Goal: Information Seeking & Learning: Learn about a topic

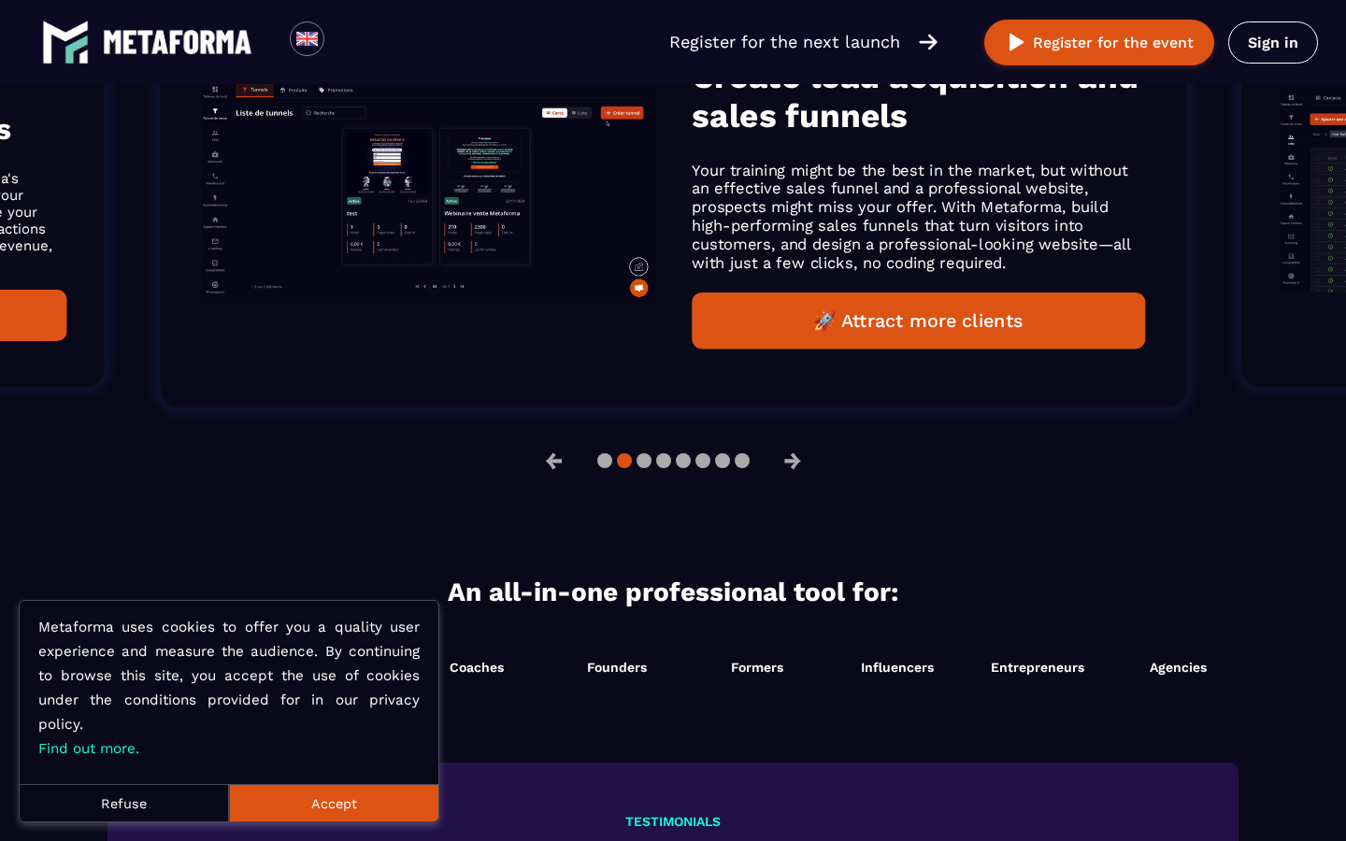
scroll to position [1345, 0]
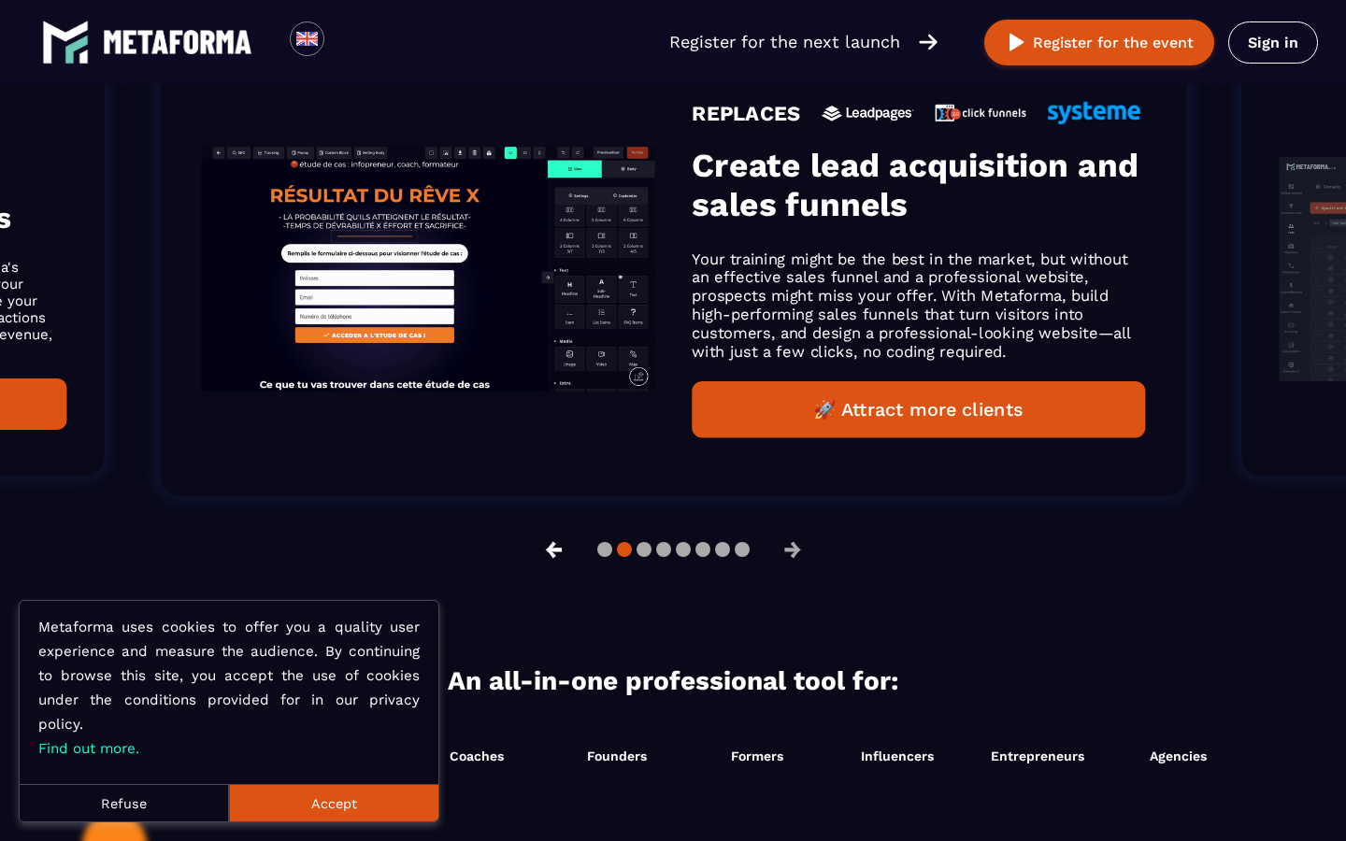
click at [552, 545] on button "←" at bounding box center [554, 549] width 49 height 45
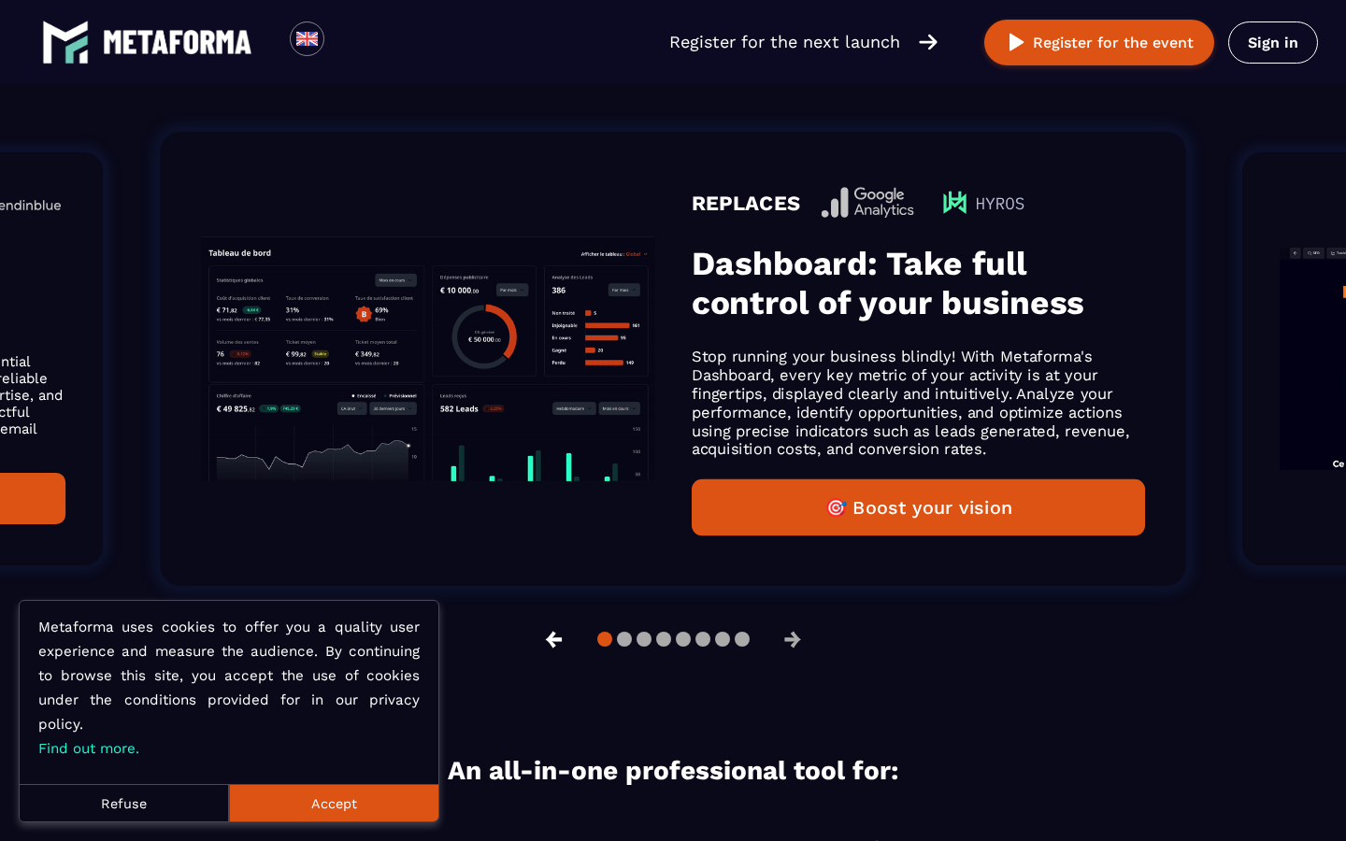
scroll to position [1253, 0]
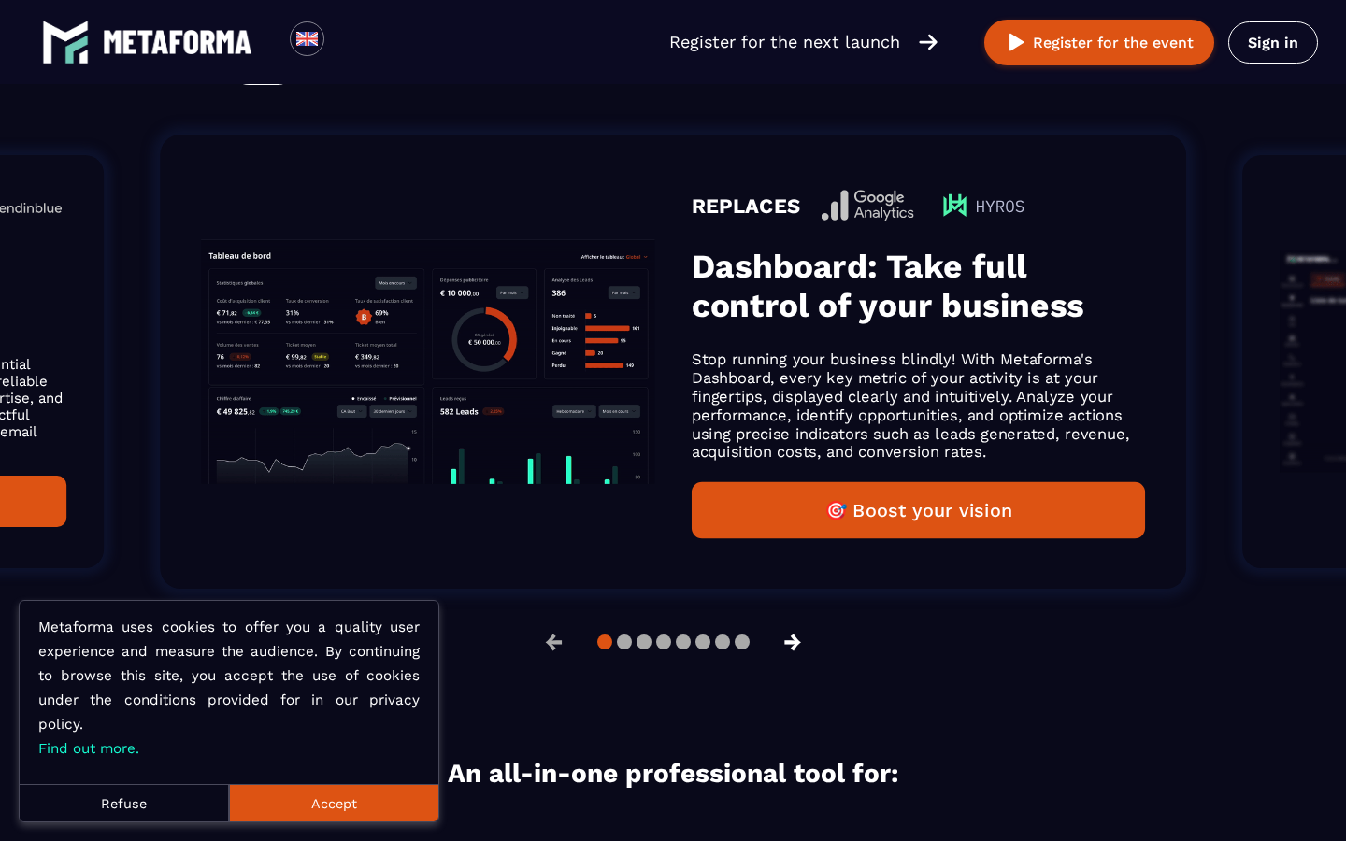
click at [806, 646] on button "→" at bounding box center [792, 642] width 49 height 45
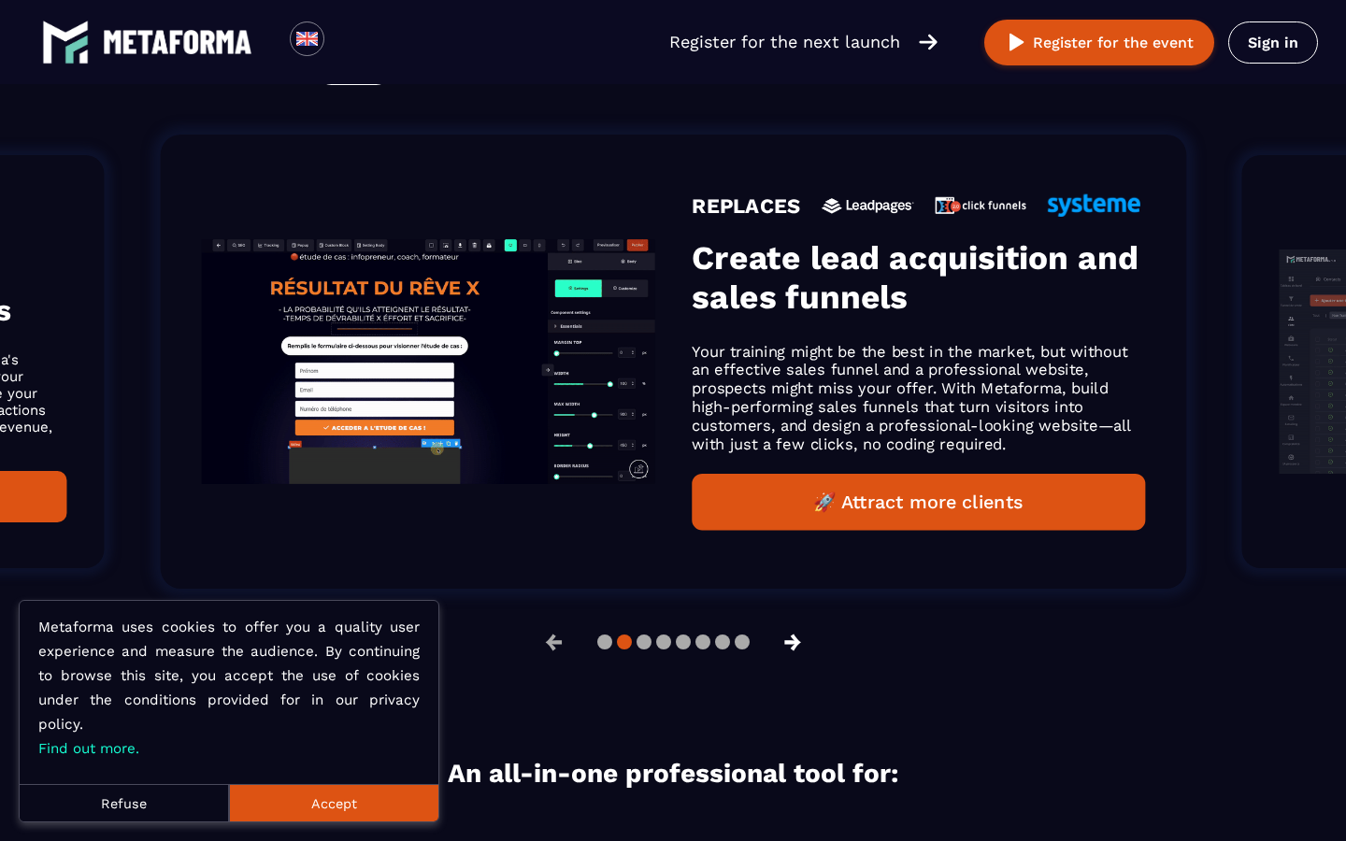
click at [804, 641] on button "→" at bounding box center [792, 642] width 49 height 45
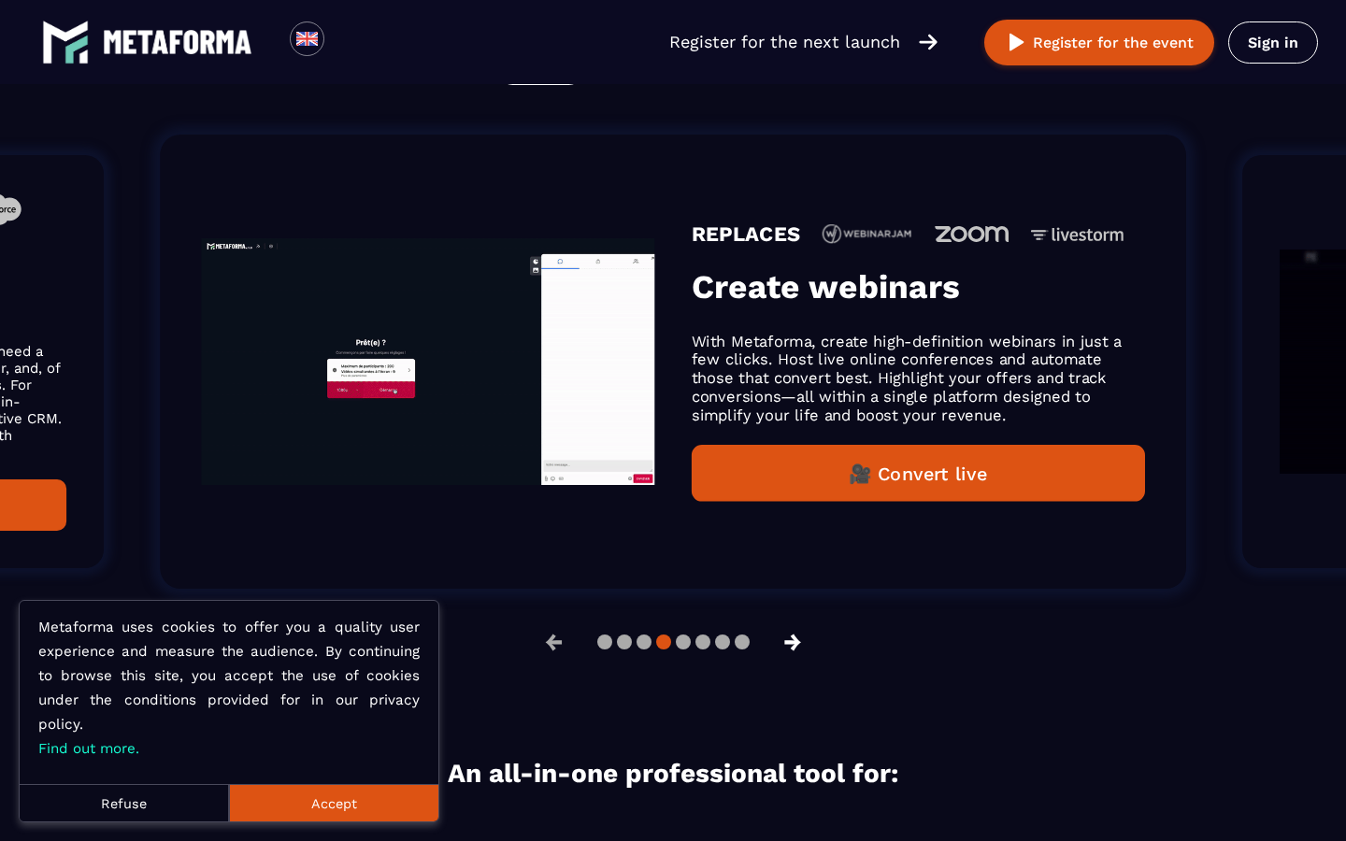
click at [796, 646] on button "→" at bounding box center [792, 642] width 49 height 45
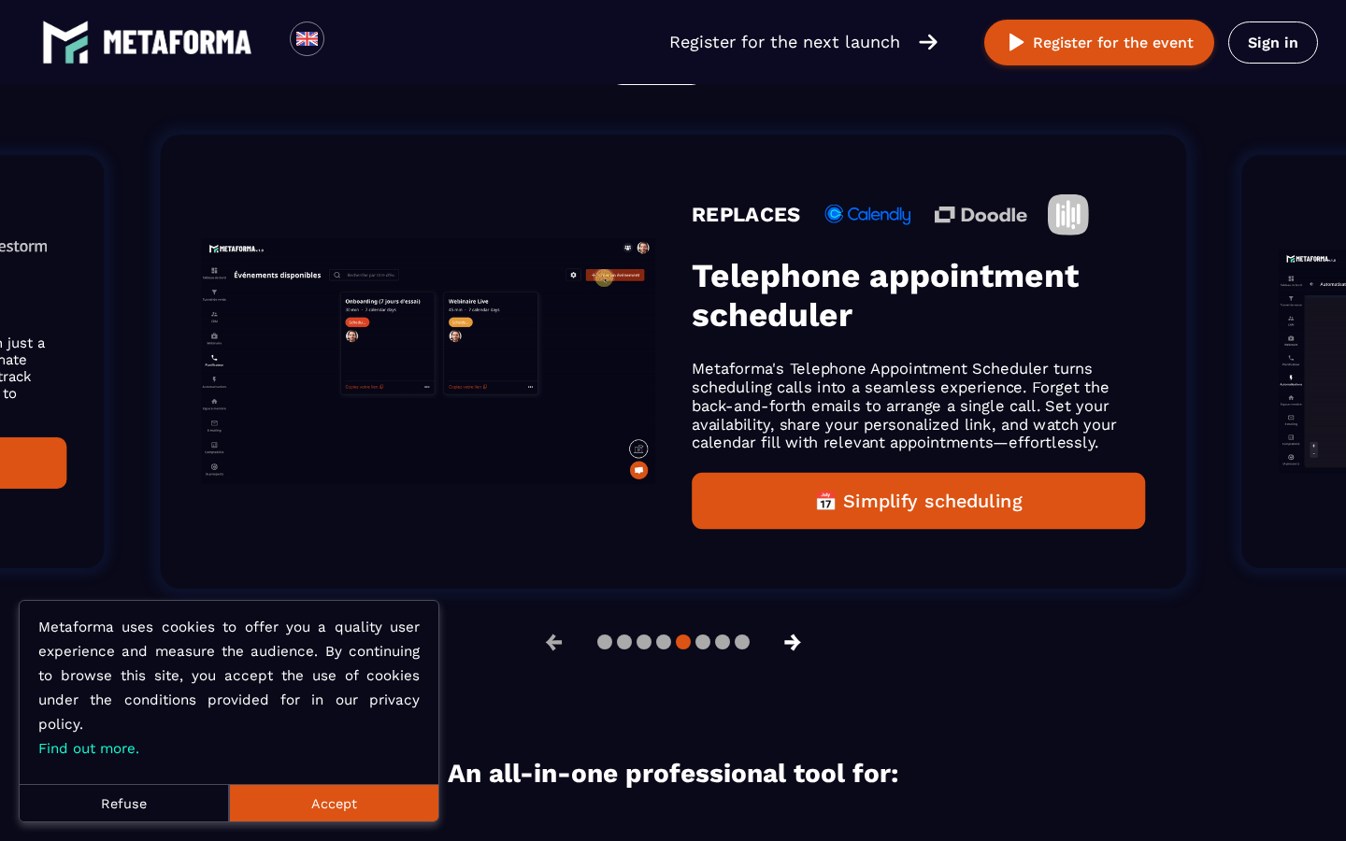
click at [796, 646] on button "→" at bounding box center [792, 642] width 49 height 45
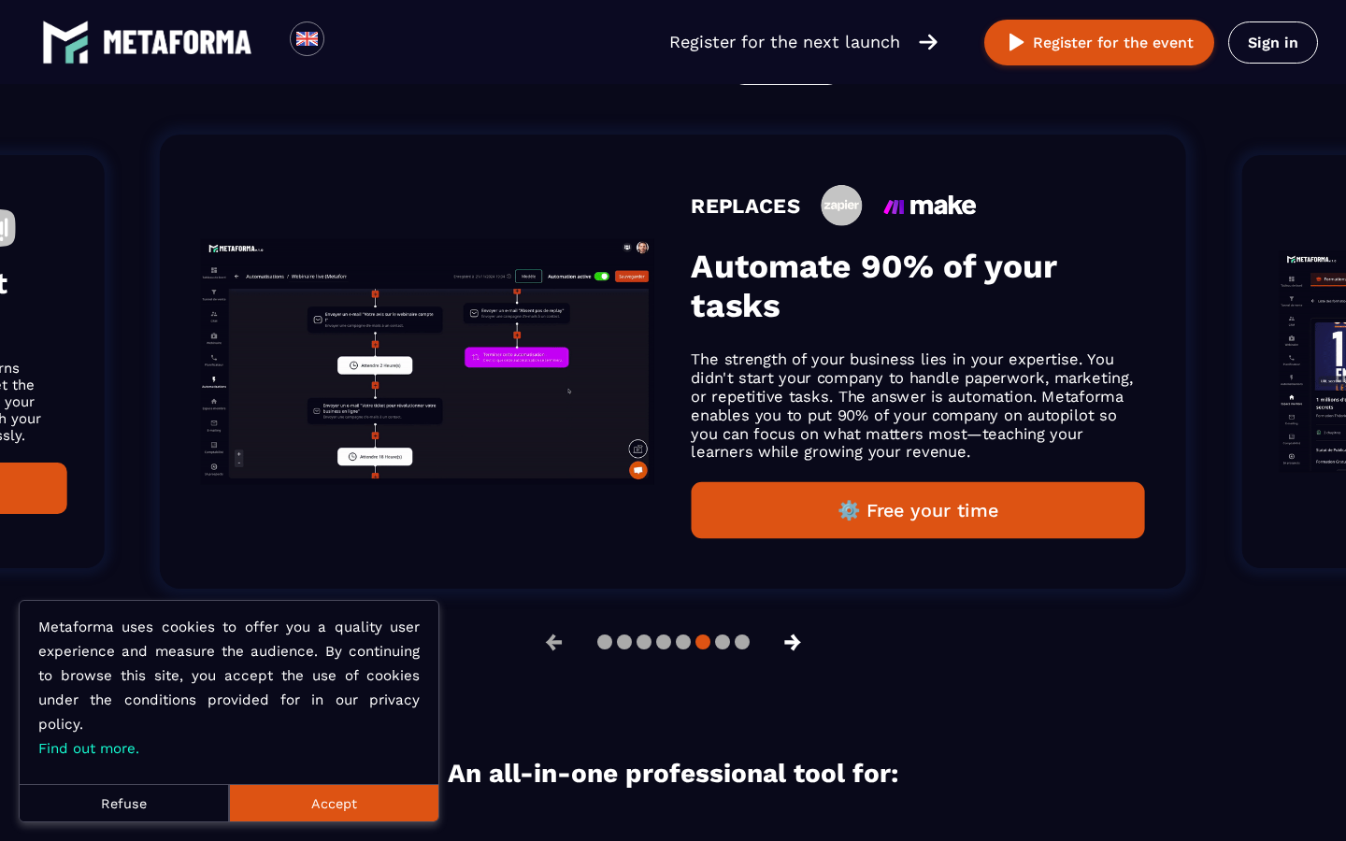
click at [796, 646] on button "→" at bounding box center [792, 642] width 49 height 45
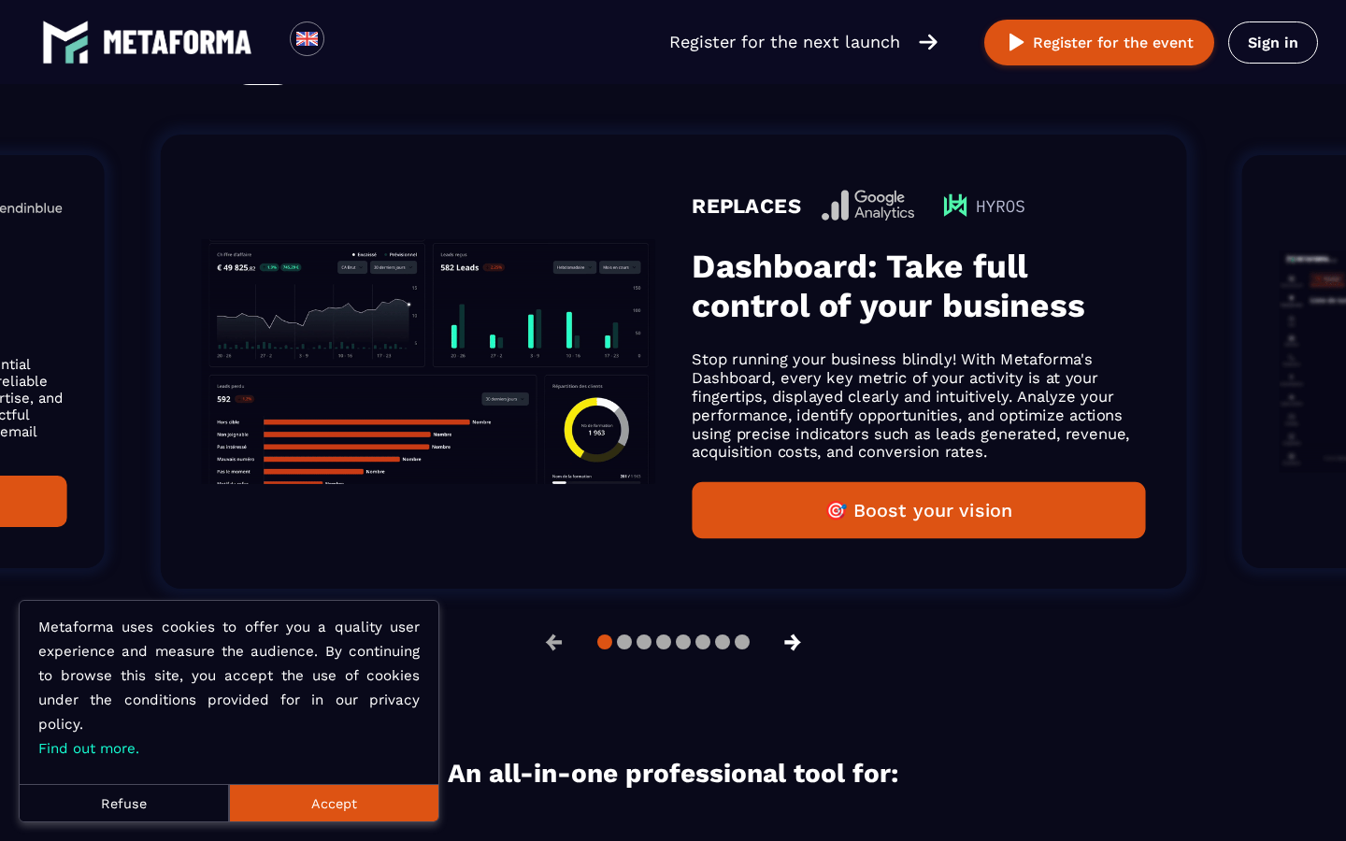
click at [796, 646] on button "→" at bounding box center [792, 642] width 49 height 45
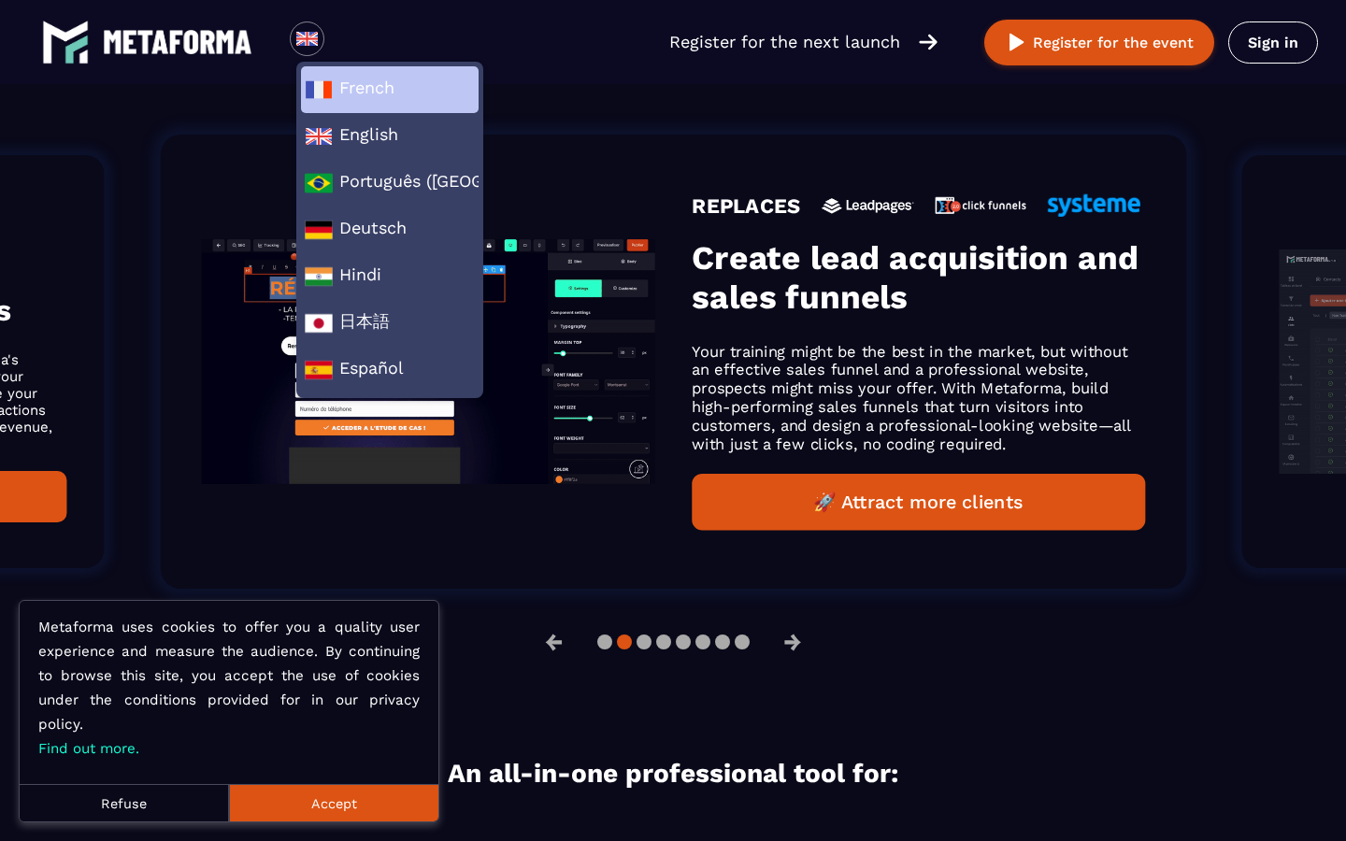
click at [335, 87] on span "French" at bounding box center [390, 90] width 170 height 28
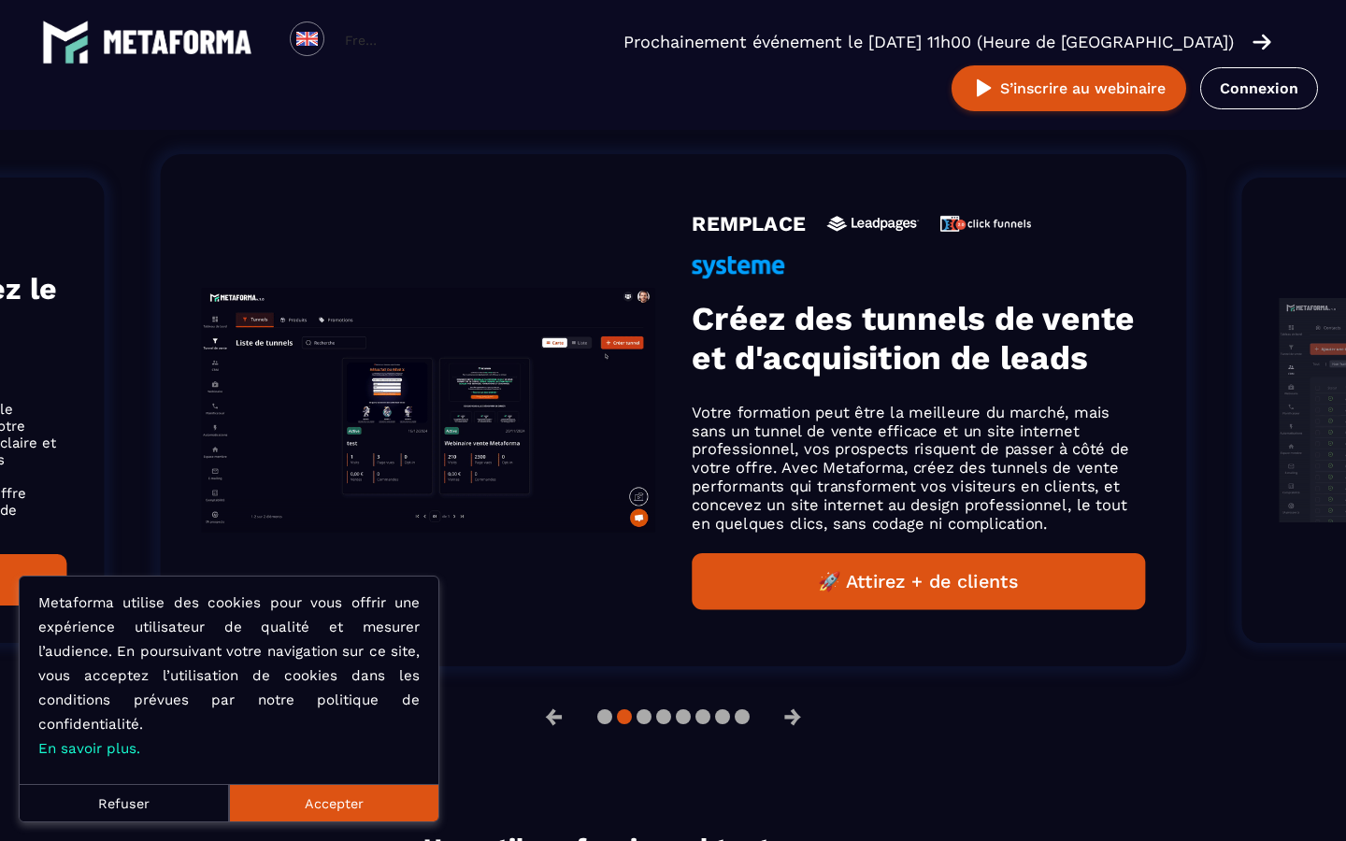
scroll to position [1275, 0]
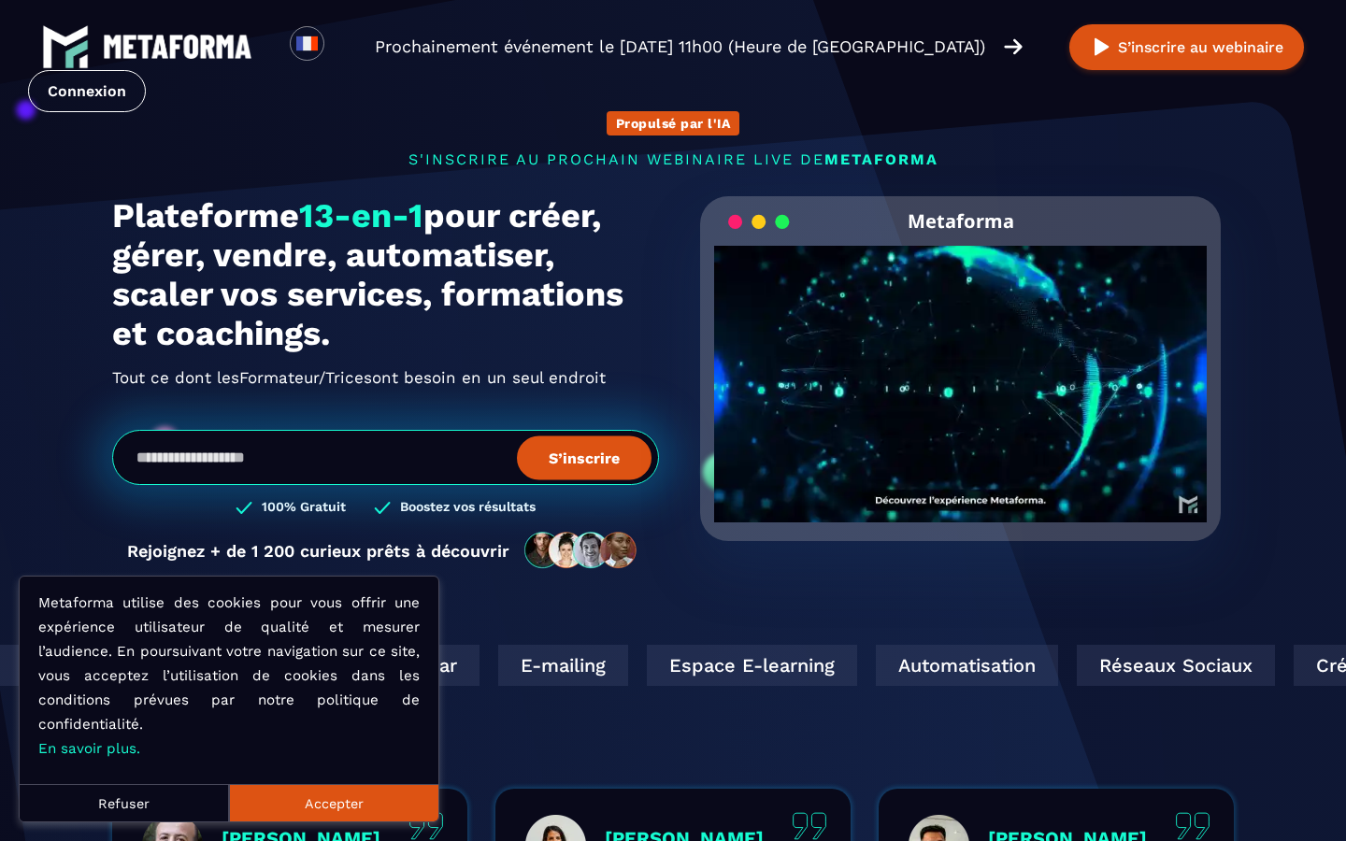
click at [167, 802] on button "Refuser" at bounding box center [124, 802] width 209 height 37
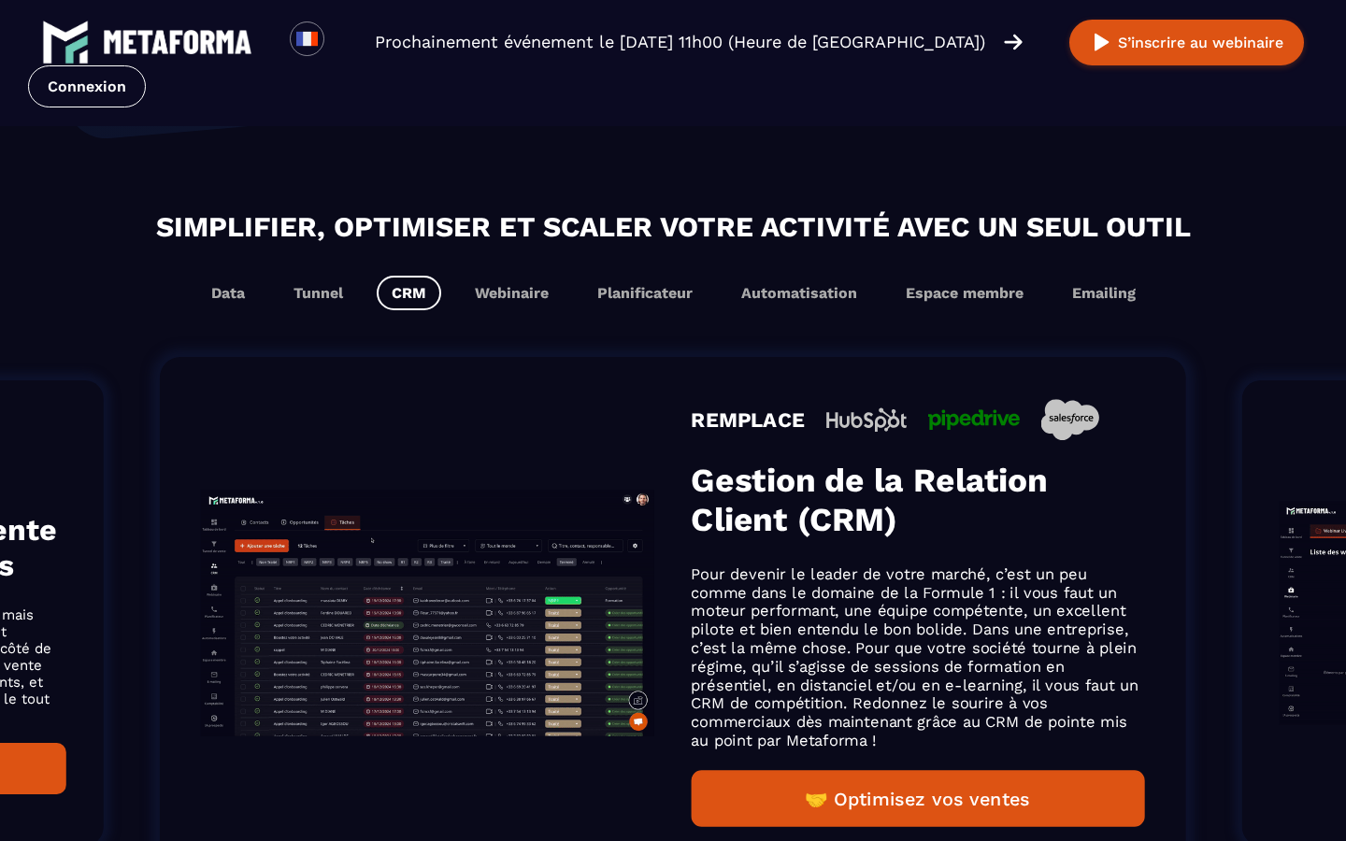
scroll to position [1071, 0]
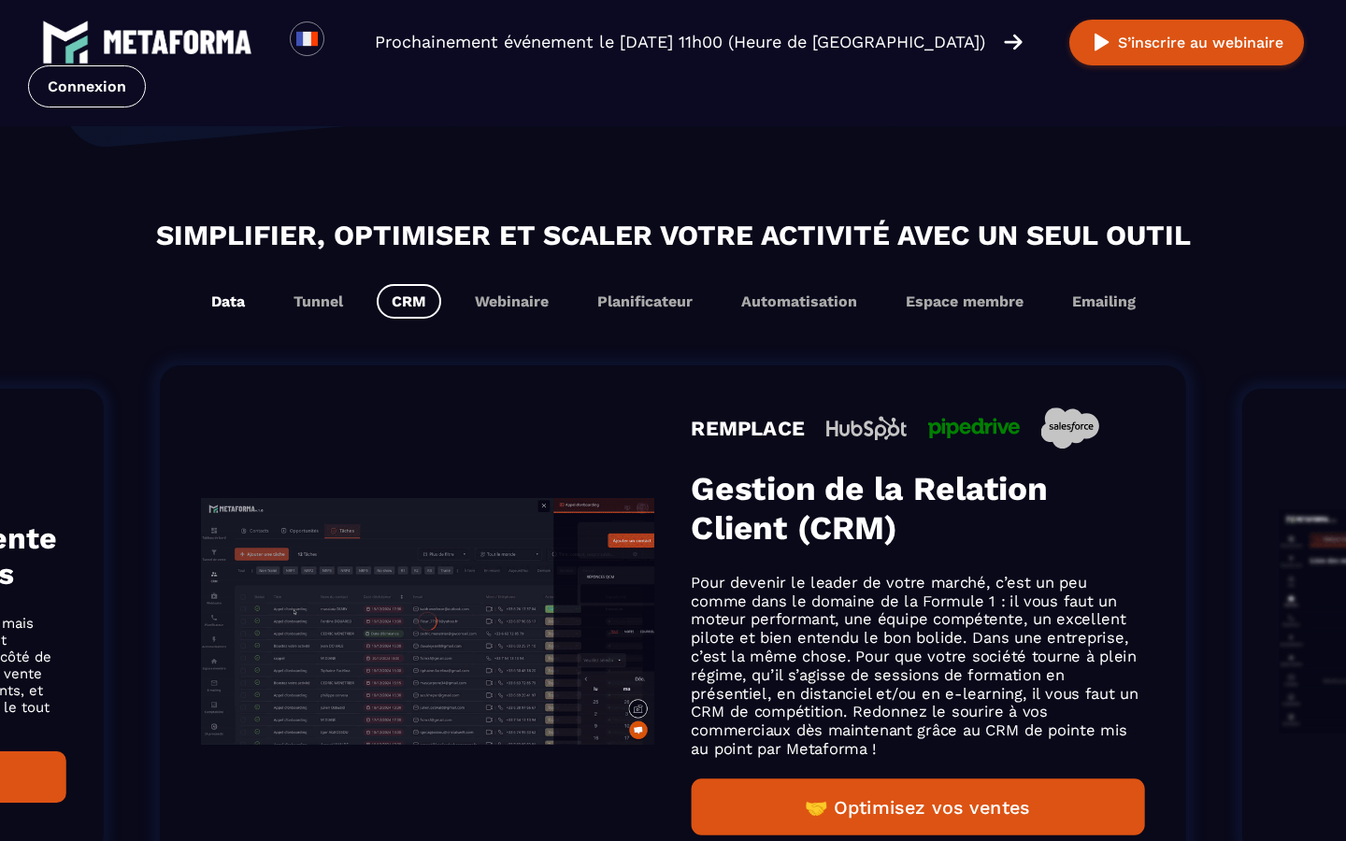
click at [236, 301] on button "Data" at bounding box center [228, 301] width 64 height 35
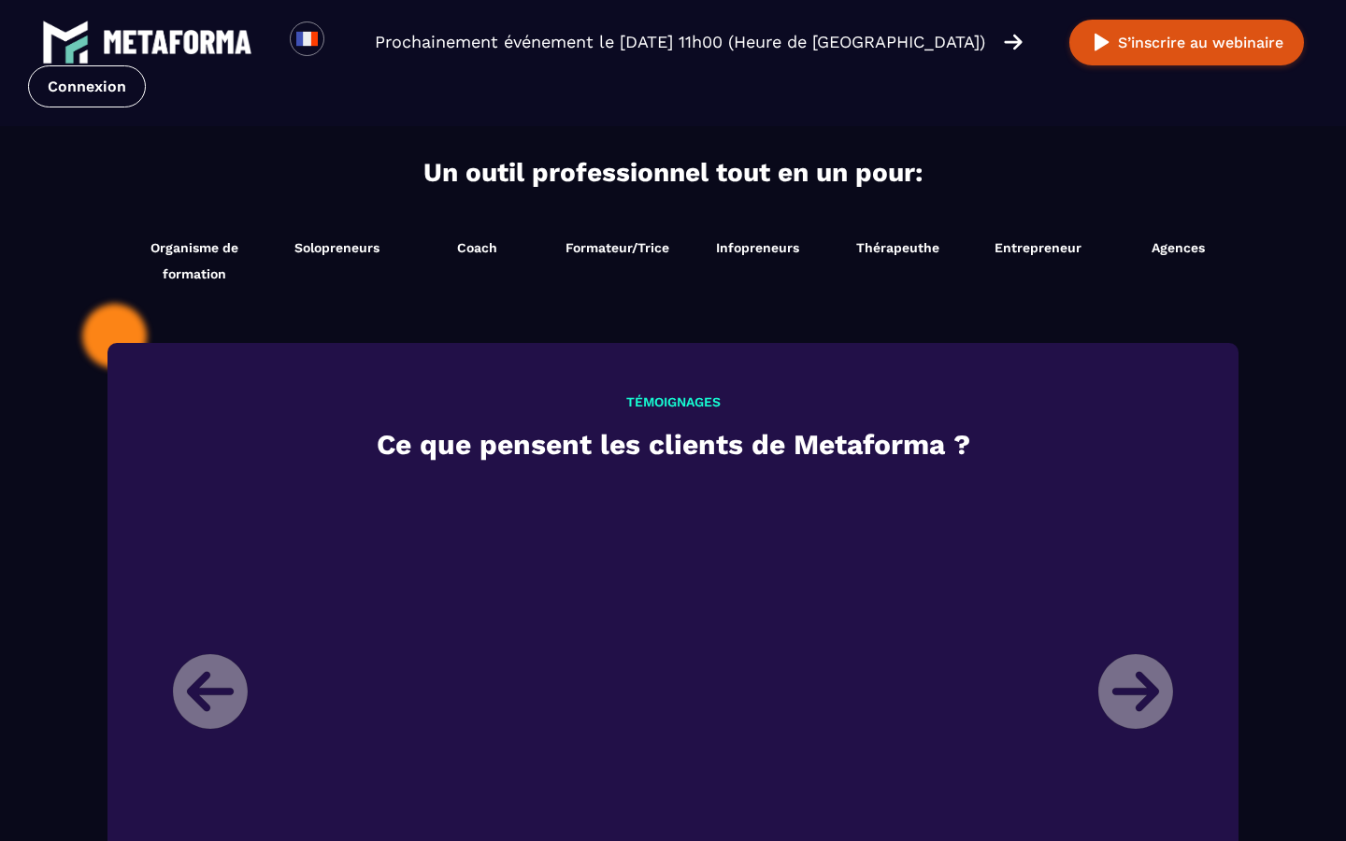
scroll to position [1925, 0]
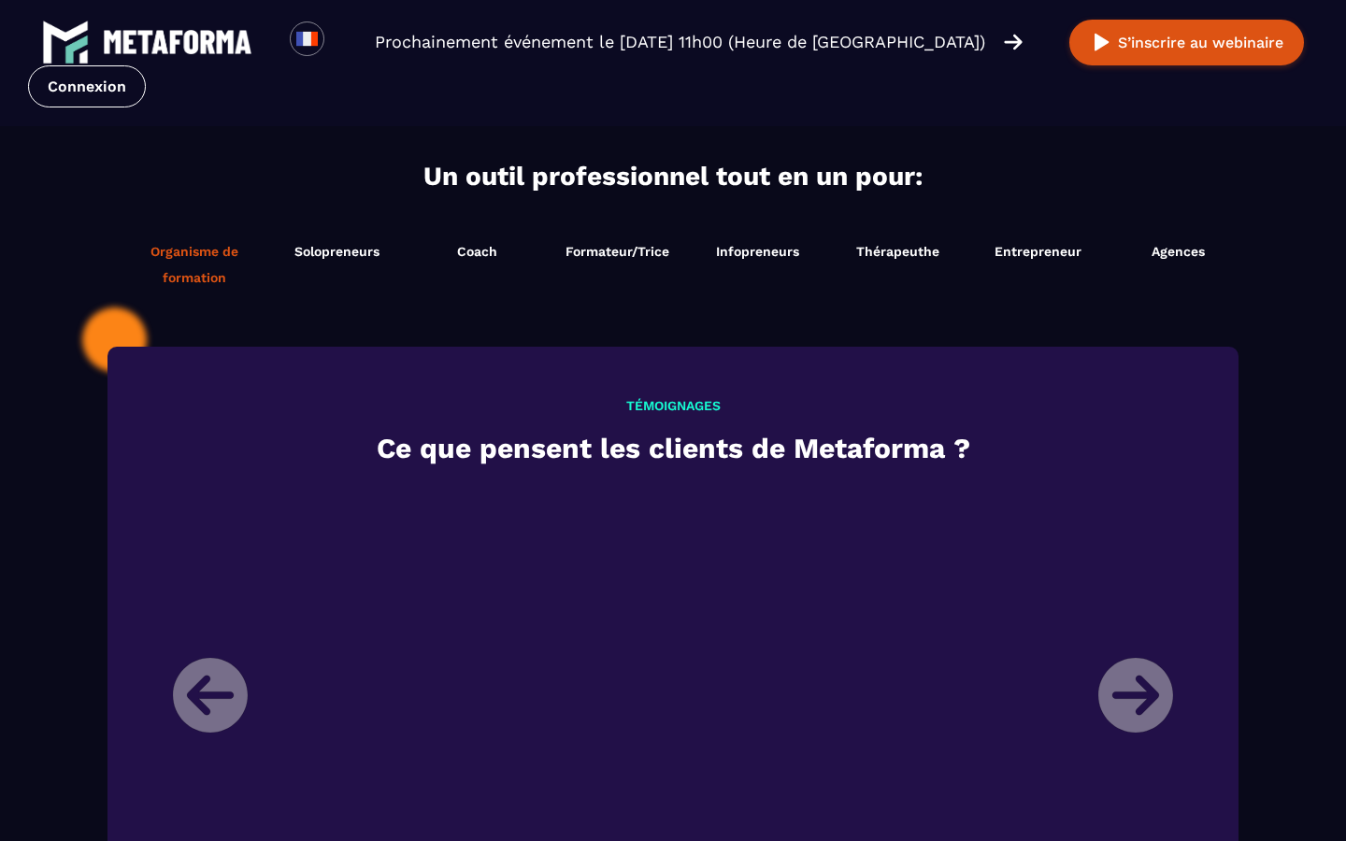
click at [185, 273] on span "Organisme de formation" at bounding box center [194, 264] width 136 height 52
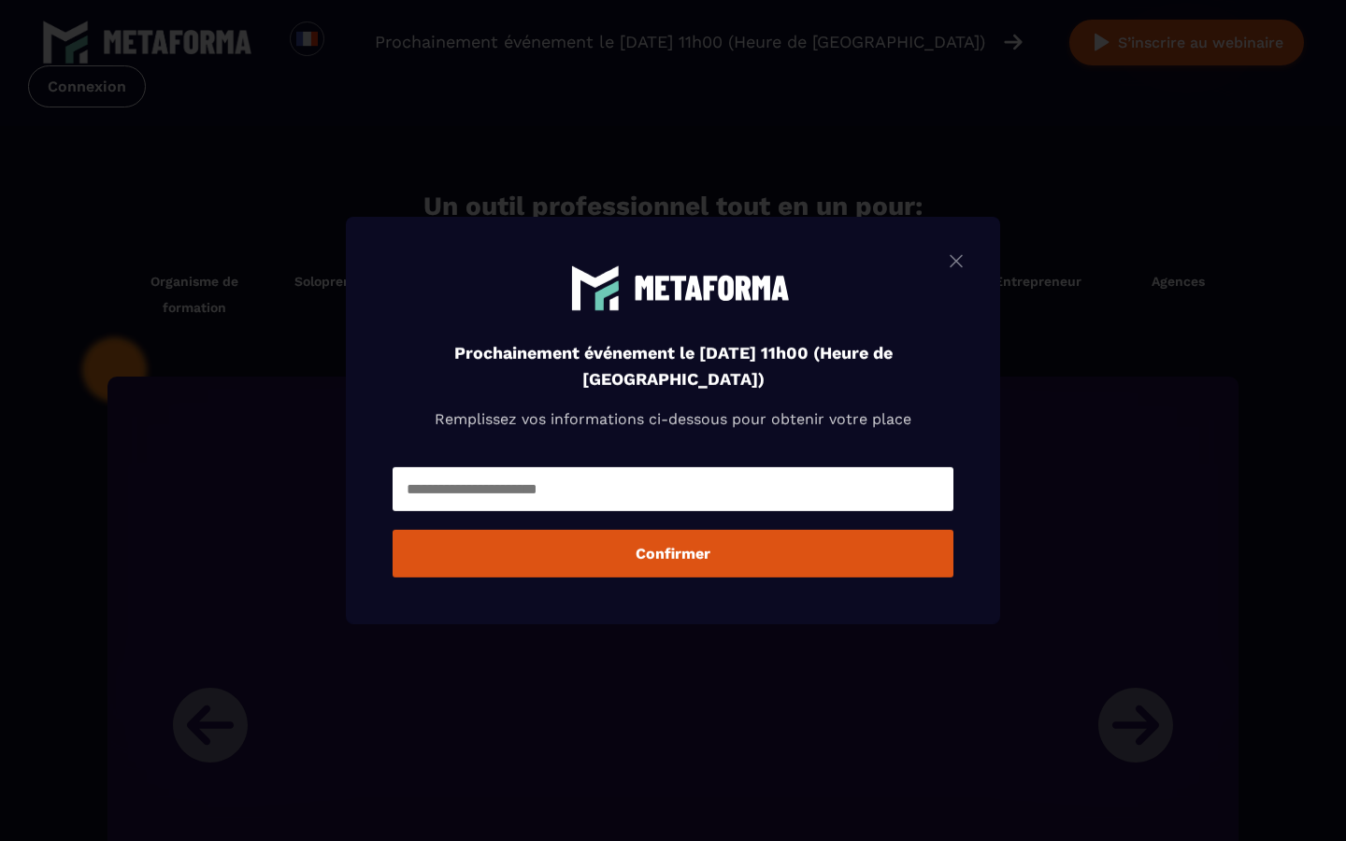
click at [963, 264] on img "Modal window" at bounding box center [956, 261] width 22 height 23
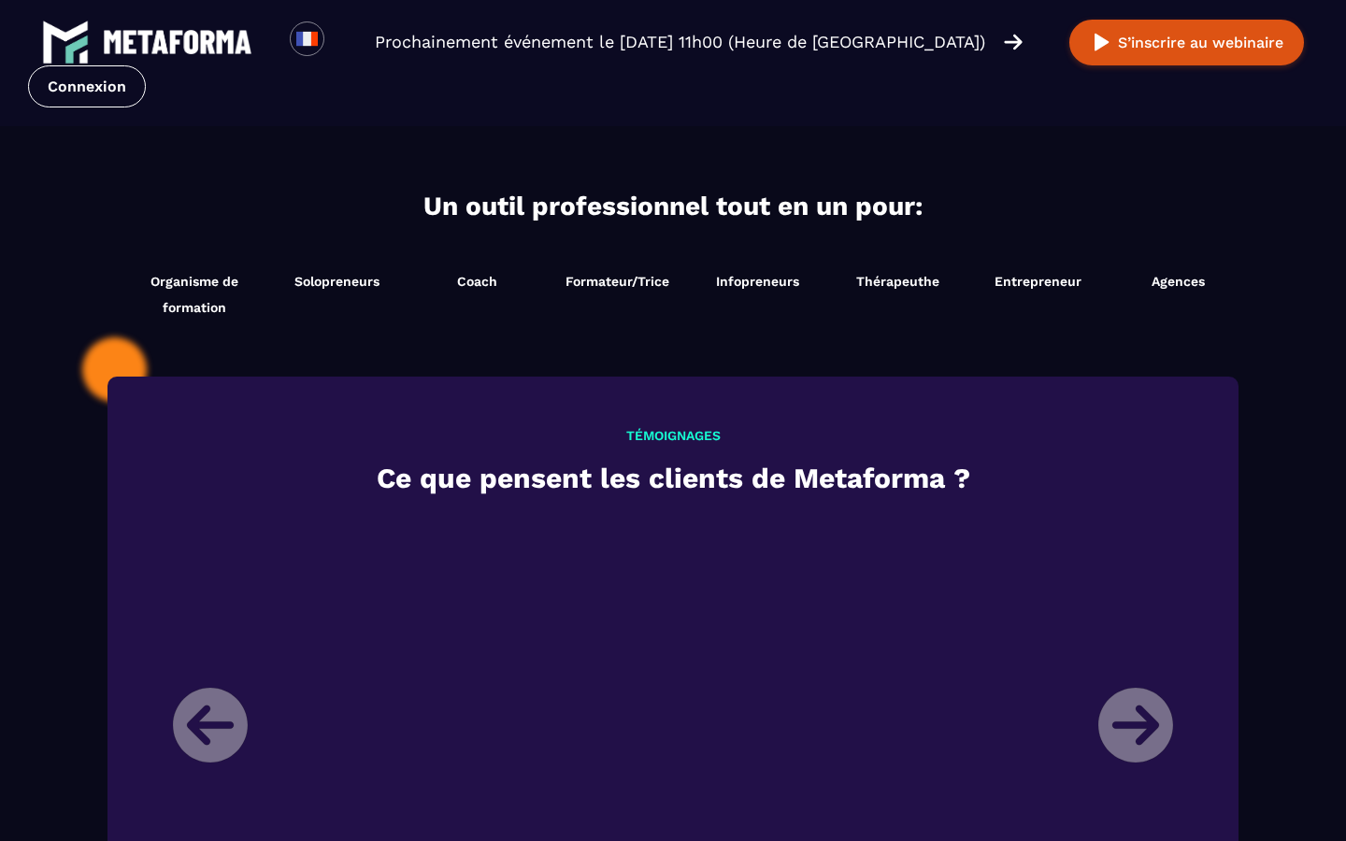
scroll to position [1895, 0]
click at [1188, 284] on span "Agences" at bounding box center [1178, 281] width 53 height 15
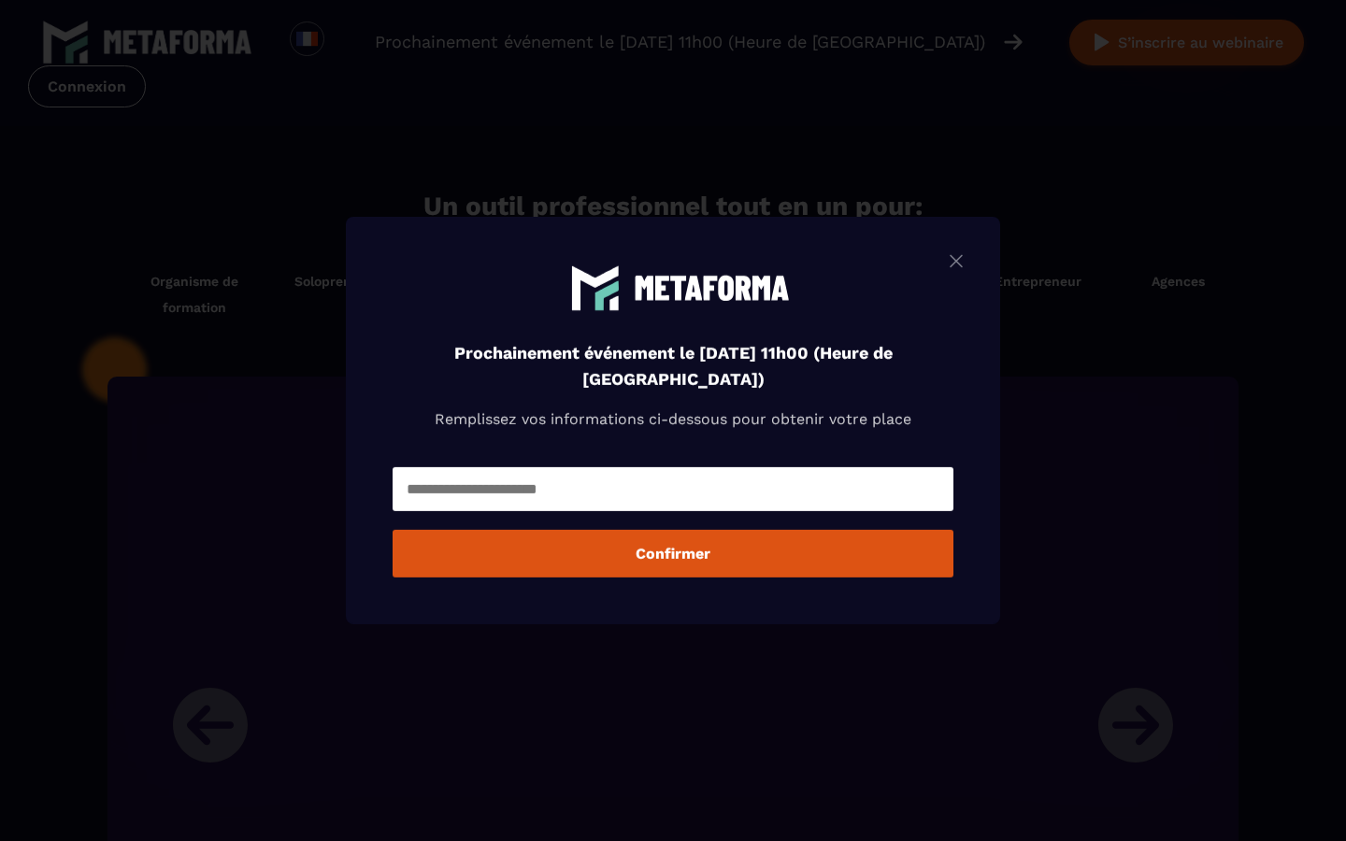
click at [948, 263] on img "Modal window" at bounding box center [956, 261] width 22 height 23
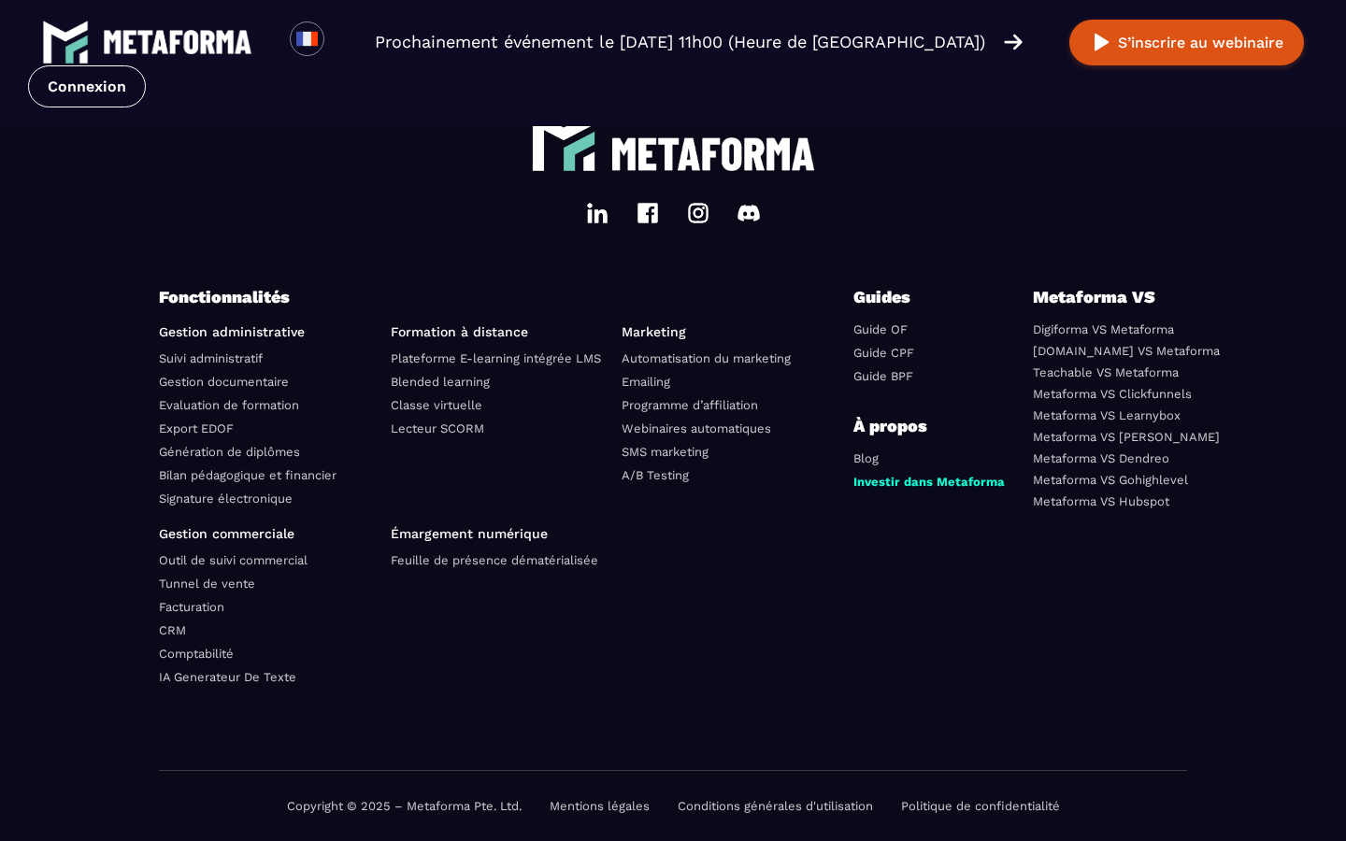
scroll to position [6534, 0]
click at [1090, 499] on link "Metaforma VS Hubspot" at bounding box center [1101, 501] width 136 height 14
click at [899, 489] on link "Investir dans Metaforma" at bounding box center [928, 482] width 151 height 14
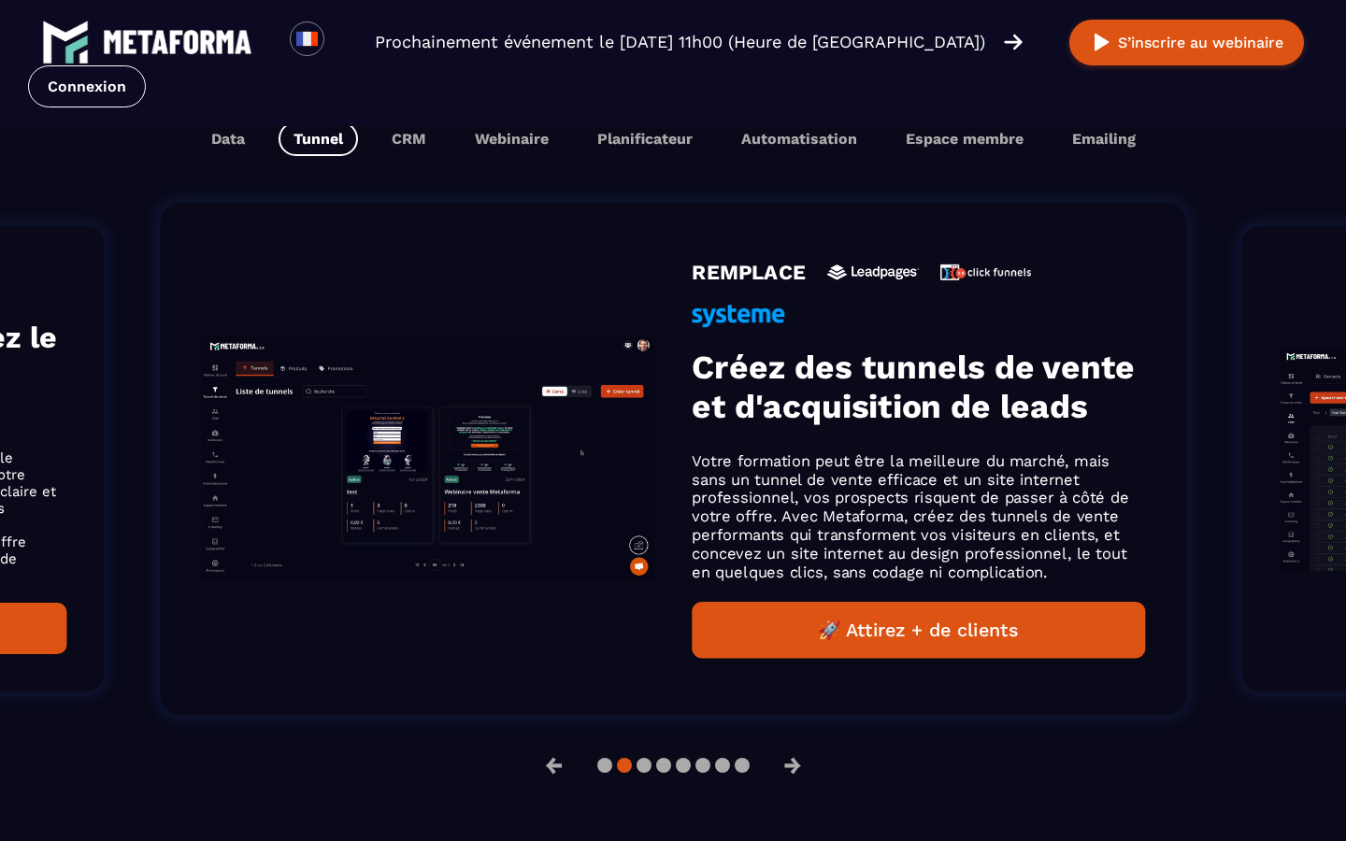
scroll to position [1211, 0]
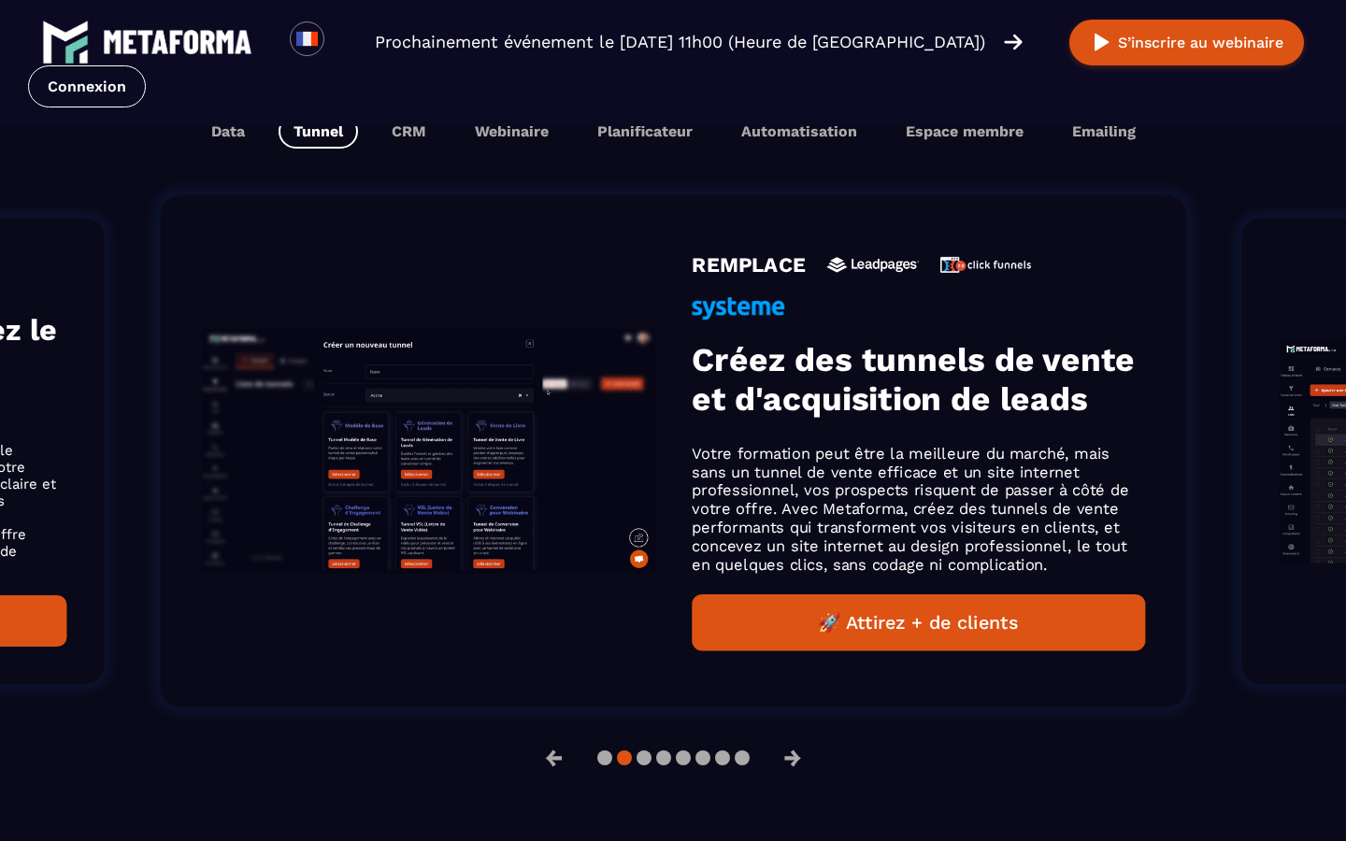
click at [828, 607] on button "🚀 Attirez + de clients" at bounding box center [918, 623] width 453 height 57
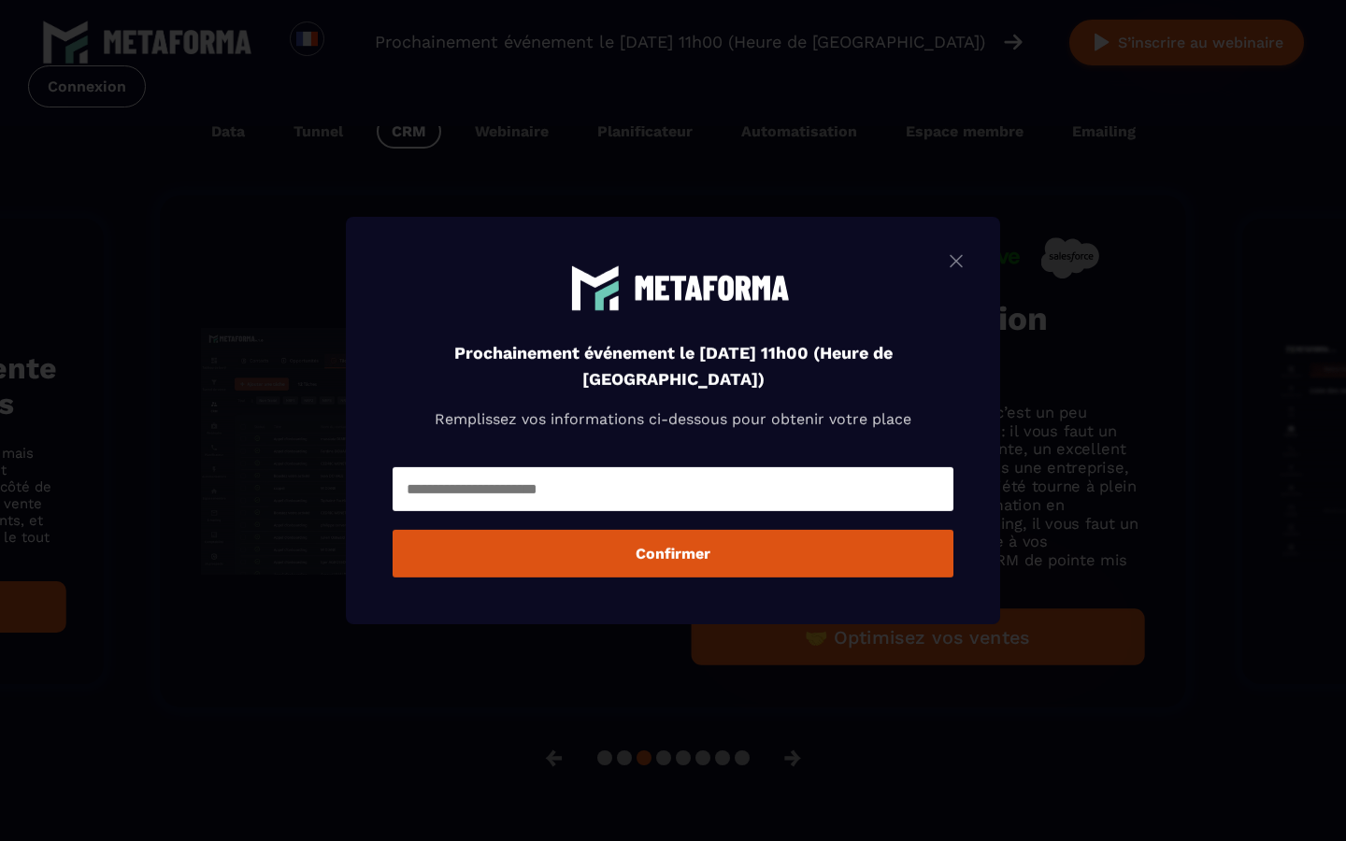
click at [953, 258] on img "Modal window" at bounding box center [956, 261] width 22 height 23
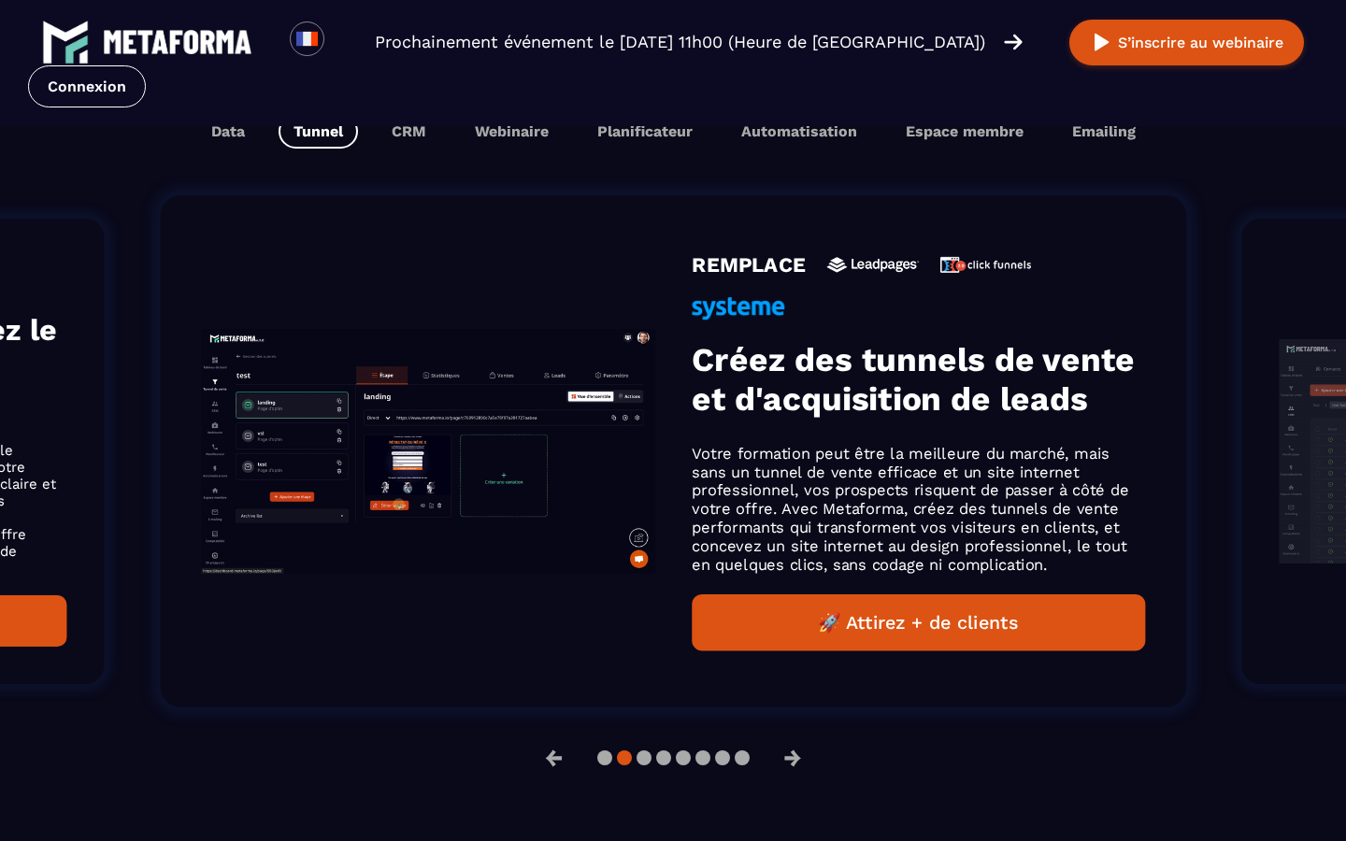
click at [379, 122] on div "Loading... Prochainement événement le jeudi 11 septembre à 11h00 (Heure de Pari…" at bounding box center [673, 63] width 1346 height 126
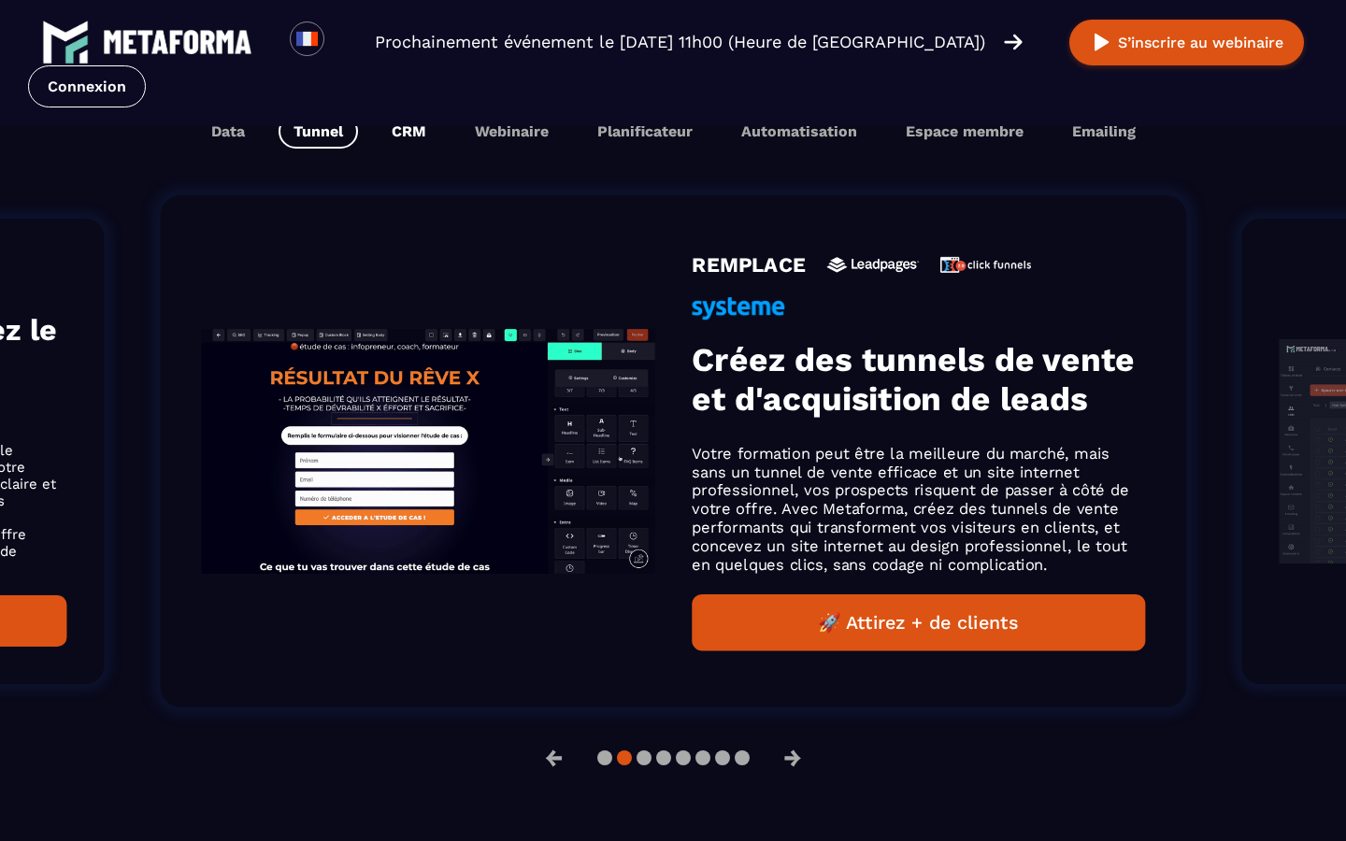
click at [400, 132] on button "CRM" at bounding box center [409, 131] width 64 height 35
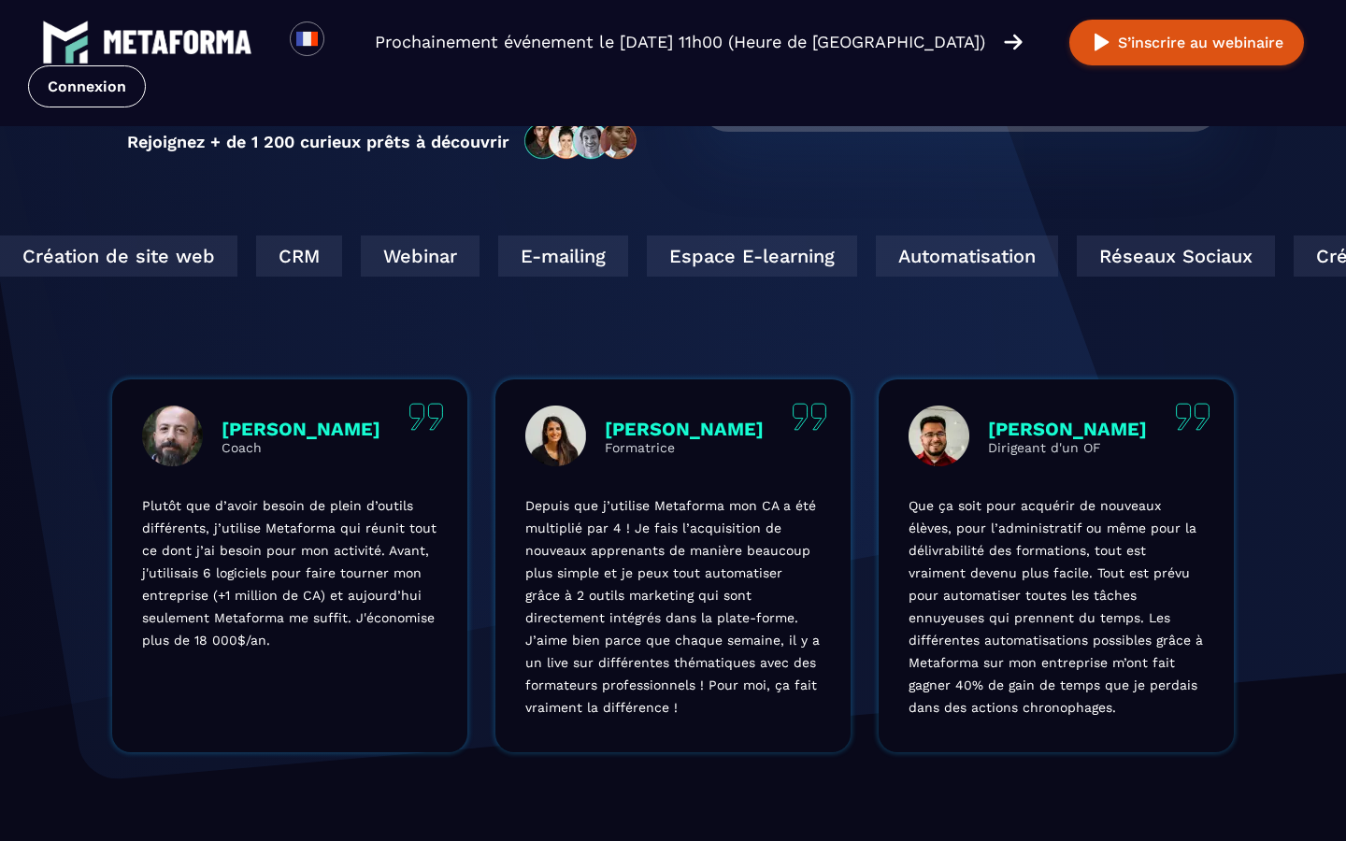
scroll to position [0, 0]
